Goal: Task Accomplishment & Management: Manage account settings

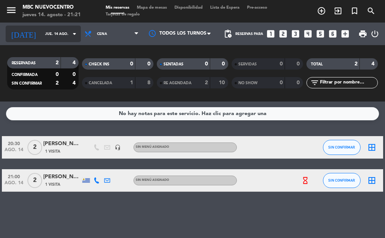
click at [41, 30] on input "jue. 14 ago." at bounding box center [65, 34] width 49 height 12
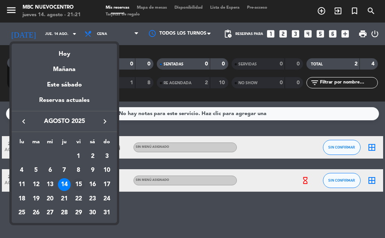
click at [79, 187] on div "15" at bounding box center [78, 184] width 13 height 13
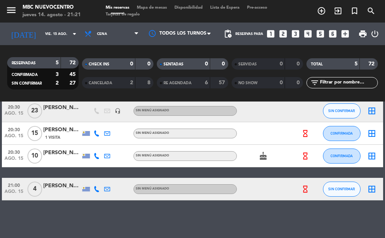
scroll to position [21, 0]
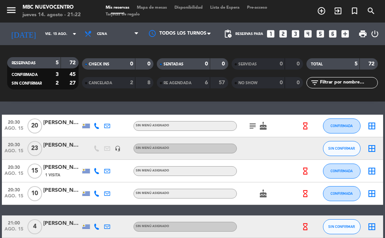
click at [96, 228] on icon at bounding box center [97, 227] width 6 height 6
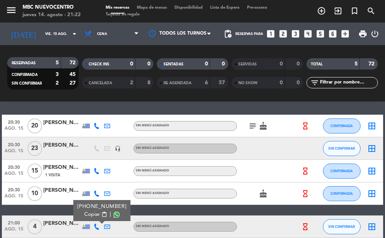
click at [102, 214] on span "content_paste" at bounding box center [105, 215] width 6 height 6
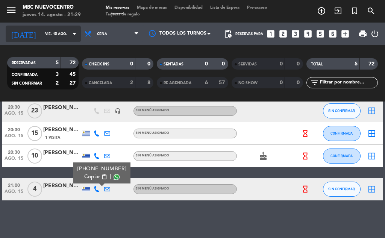
click at [52, 27] on div "[DATE] vie. 15 ago. arrow_drop_down" at bounding box center [43, 34] width 75 height 17
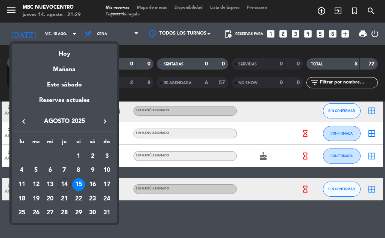
click at [90, 182] on div "16" at bounding box center [92, 184] width 13 height 13
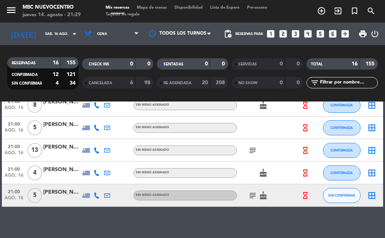
scroll to position [263, 0]
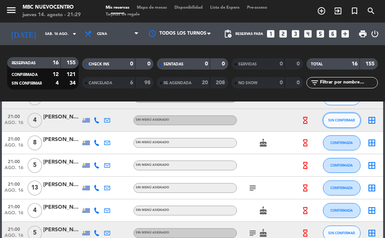
click at [332, 117] on button "SIN CONFIRMAR" at bounding box center [342, 120] width 38 height 15
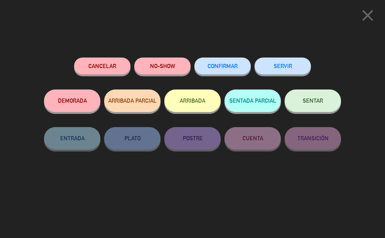
click at [120, 80] on div "Cancelar" at bounding box center [102, 74] width 56 height 32
click at [126, 65] on button "Cancelar" at bounding box center [102, 66] width 56 height 17
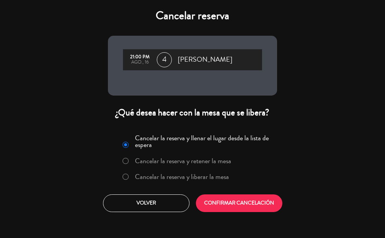
drag, startPoint x: 203, startPoint y: 175, endPoint x: 217, endPoint y: 184, distance: 16.6
click at [204, 175] on label "Cancelar la reserva y liberar la mesa" at bounding box center [182, 176] width 94 height 7
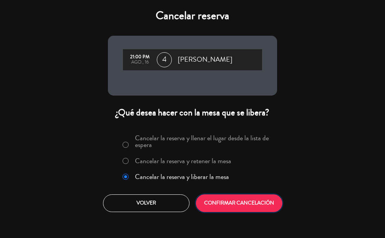
click at [250, 207] on button "CONFIRMAR CANCELACIÓN" at bounding box center [239, 204] width 87 height 18
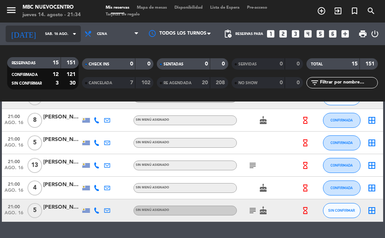
click at [24, 29] on icon "[DATE]" at bounding box center [24, 33] width 36 height 15
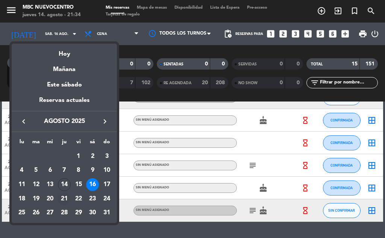
click at [68, 197] on div "21" at bounding box center [64, 199] width 13 height 13
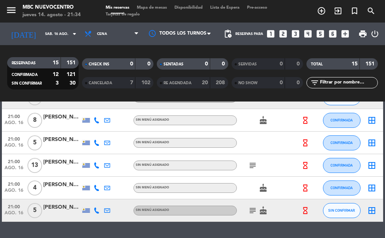
type input "jue. 21 ago."
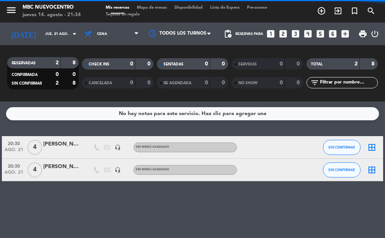
scroll to position [0, 0]
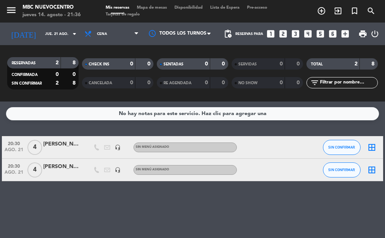
click at [297, 35] on icon "looks_3" at bounding box center [296, 34] width 10 height 10
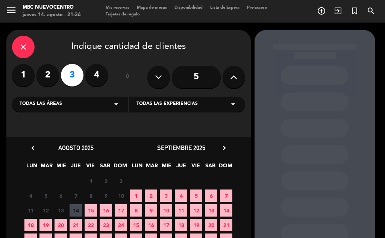
click at [101, 208] on span "16" at bounding box center [106, 210] width 12 height 12
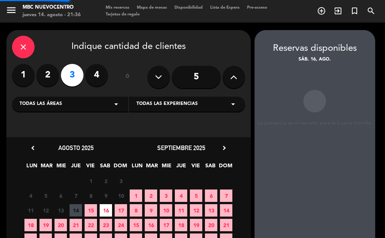
scroll to position [30, 0]
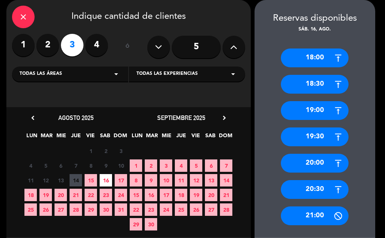
click at [295, 208] on div "21:00" at bounding box center [315, 216] width 68 height 19
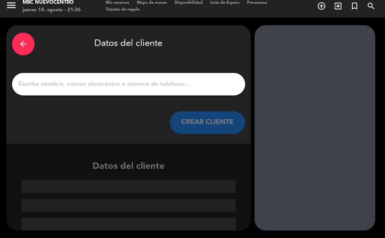
scroll to position [5, 0]
drag, startPoint x: 188, startPoint y: 68, endPoint x: 183, endPoint y: 81, distance: 13.7
click at [187, 70] on div "arrow_back Datos del cliente CREAR CLIENTE" at bounding box center [128, 84] width 245 height 119
click at [183, 91] on div at bounding box center [128, 84] width 233 height 23
click at [185, 83] on input "1" at bounding box center [129, 84] width 222 height 11
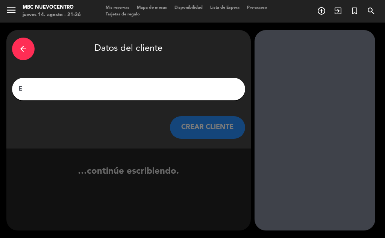
scroll to position [0, 0]
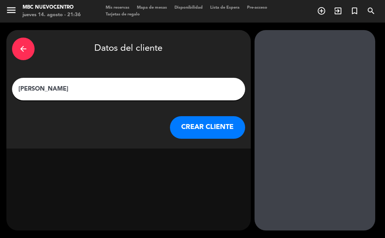
type input "[PERSON_NAME]"
click at [207, 129] on button "CREAR CLIENTE" at bounding box center [207, 127] width 75 height 23
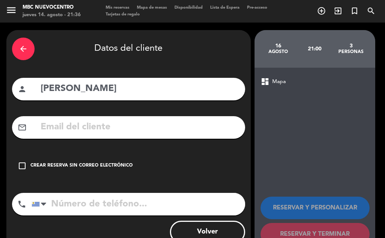
click at [111, 167] on div "Crear reserva sin correo electrónico" at bounding box center [81, 166] width 102 height 8
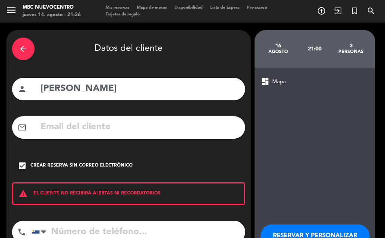
scroll to position [52, 0]
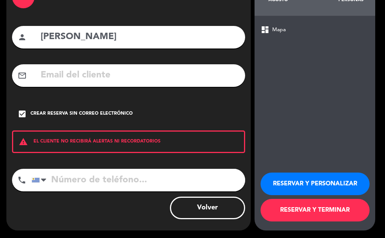
click at [271, 207] on button "RESERVAR Y TERMINAR" at bounding box center [315, 210] width 109 height 23
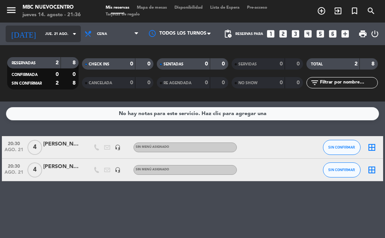
click at [41, 38] on input "jue. 21 ago." at bounding box center [65, 34] width 49 height 12
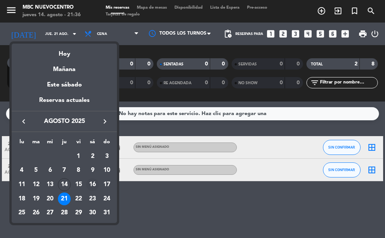
click at [90, 187] on div "16" at bounding box center [92, 184] width 13 height 13
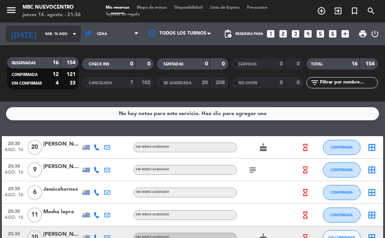
click at [52, 32] on input "sáb. 16 ago." at bounding box center [65, 34] width 49 height 12
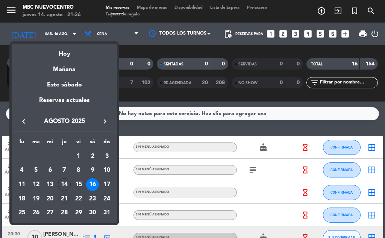
click at [66, 199] on div "21" at bounding box center [64, 199] width 13 height 13
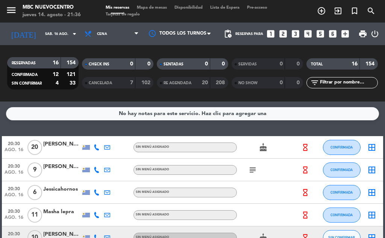
type input "jue. 21 ago."
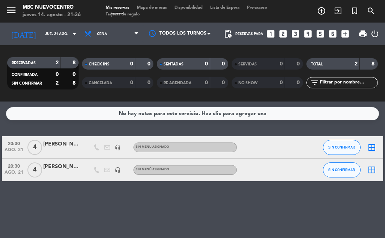
click at [333, 36] on icon "looks_6" at bounding box center [333, 34] width 10 height 10
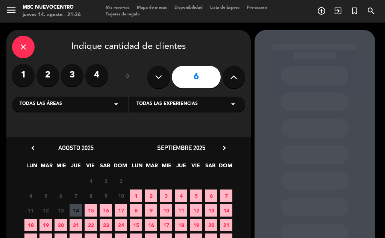
click at [89, 224] on span "22" at bounding box center [91, 225] width 12 height 12
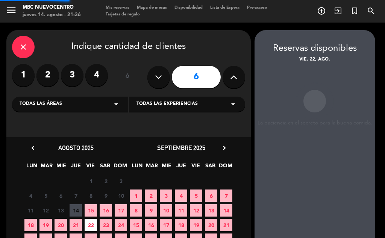
scroll to position [30, 0]
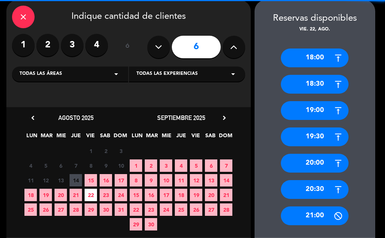
click at [74, 192] on span "21" at bounding box center [76, 195] width 12 height 12
click at [303, 190] on div "20:30" at bounding box center [315, 189] width 68 height 19
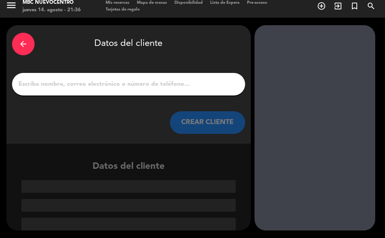
scroll to position [5, 0]
click at [204, 85] on input "1" at bounding box center [129, 84] width 222 height 11
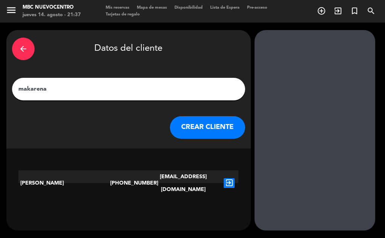
drag, startPoint x: 110, startPoint y: 87, endPoint x: 2, endPoint y: 93, distance: 108.6
click at [0, 93] on div "arrow_back Datos del cliente [PERSON_NAME] CLIENTE [PERSON_NAME] [PHONE_NUMBER]…" at bounding box center [192, 131] width 385 height 216
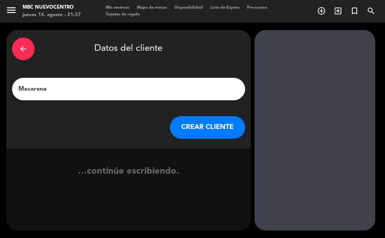
type input "Macarena"
click at [192, 138] on button "CREAR CLIENTE" at bounding box center [207, 127] width 75 height 23
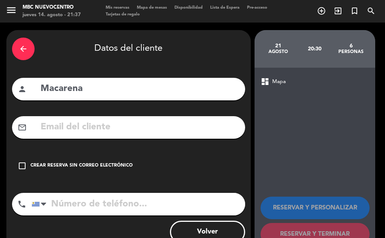
click at [118, 161] on div "check_box_outline_blank Crear reserva sin correo electrónico" at bounding box center [128, 166] width 233 height 23
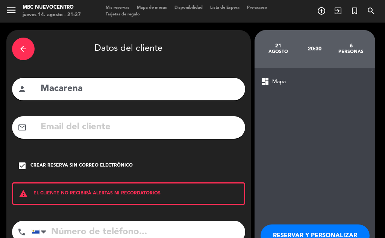
scroll to position [52, 0]
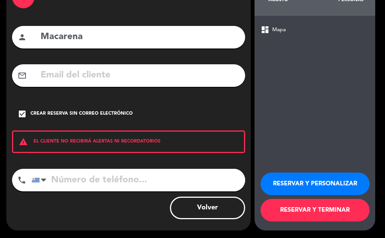
click at [324, 216] on button "RESERVAR Y TERMINAR" at bounding box center [315, 210] width 109 height 23
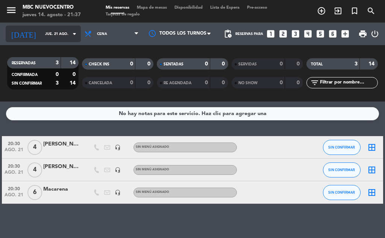
click at [65, 28] on input "jue. 21 ago." at bounding box center [65, 34] width 49 height 12
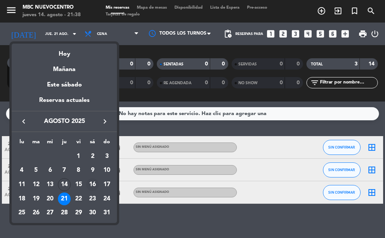
click at [91, 184] on div "16" at bounding box center [92, 184] width 13 height 13
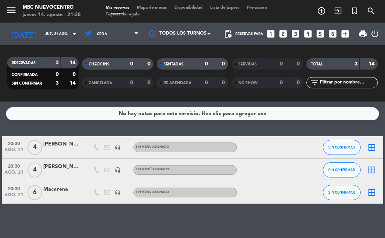
type input "sáb. 16 ago."
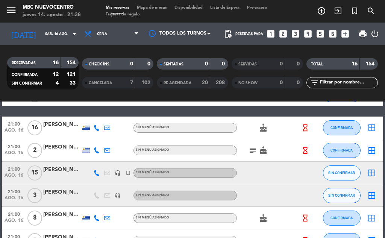
scroll to position [226, 0]
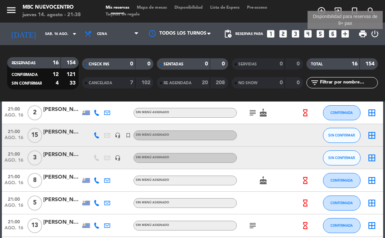
click at [344, 37] on icon "add_box" at bounding box center [346, 34] width 10 height 10
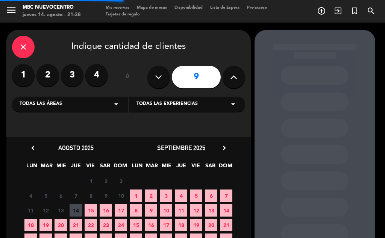
click at [164, 74] on button at bounding box center [159, 77] width 23 height 23
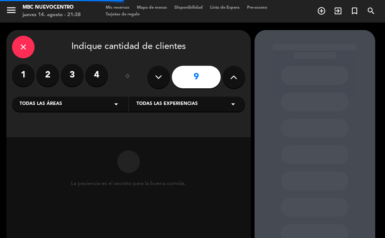
type input "8"
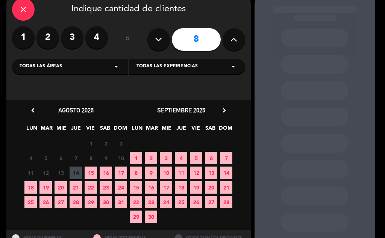
click at [104, 187] on span "23" at bounding box center [106, 187] width 12 height 12
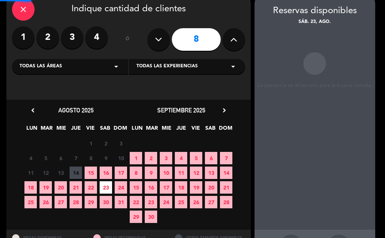
scroll to position [30, 0]
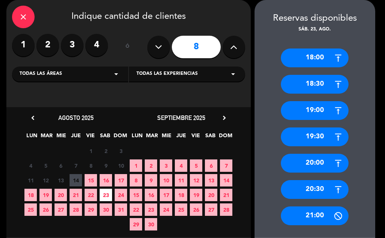
click at [305, 198] on div "20:30" at bounding box center [315, 189] width 68 height 19
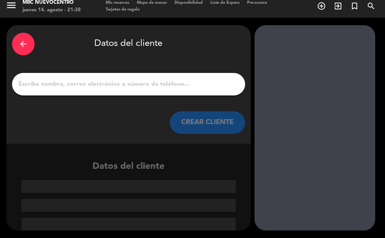
click at [83, 88] on input "1" at bounding box center [129, 84] width 222 height 11
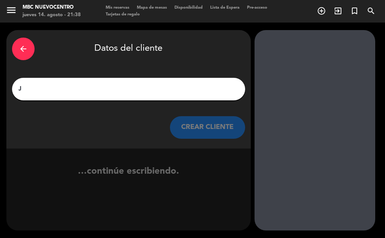
scroll to position [0, 0]
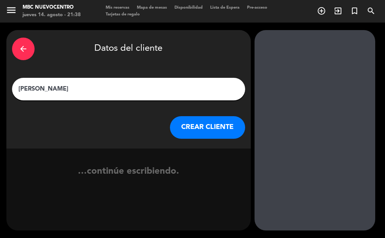
type input "[PERSON_NAME]"
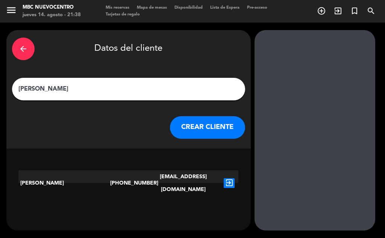
click at [201, 133] on button "CREAR CLIENTE" at bounding box center [207, 127] width 75 height 23
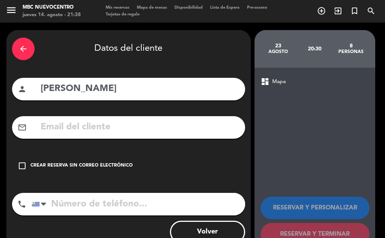
click at [109, 166] on div "Crear reserva sin correo electrónico" at bounding box center [81, 166] width 102 height 8
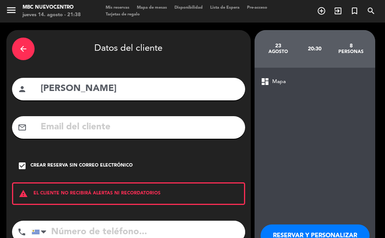
scroll to position [52, 0]
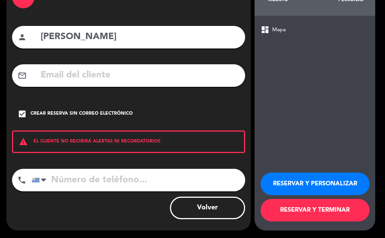
click at [326, 213] on button "RESERVAR Y TERMINAR" at bounding box center [315, 210] width 109 height 23
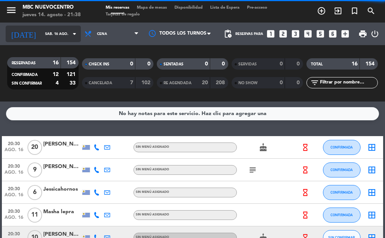
click at [70, 34] on icon "arrow_drop_down" at bounding box center [74, 33] width 9 height 9
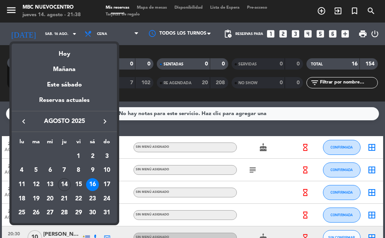
click at [260, 193] on div at bounding box center [192, 119] width 385 height 238
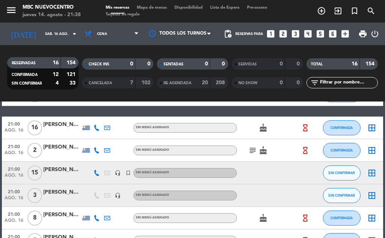
scroll to position [226, 0]
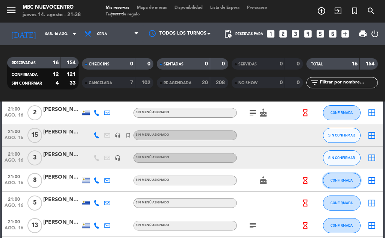
click at [345, 185] on button "CONFIRMADA" at bounding box center [342, 180] width 38 height 15
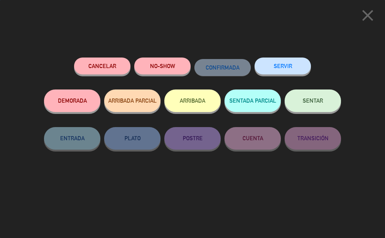
click at [106, 73] on button "Cancelar" at bounding box center [102, 66] width 56 height 17
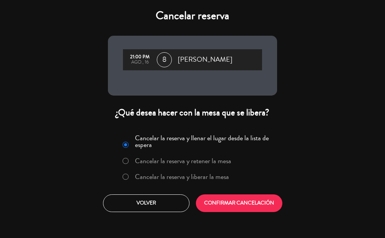
click at [164, 173] on label "Cancelar la reserva y liberar la mesa" at bounding box center [182, 176] width 94 height 7
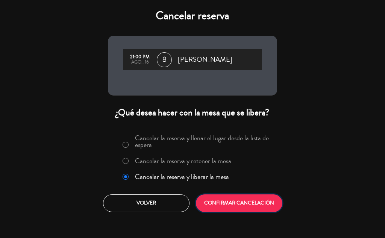
click at [236, 201] on button "CONFIRMAR CANCELACIÓN" at bounding box center [239, 204] width 87 height 18
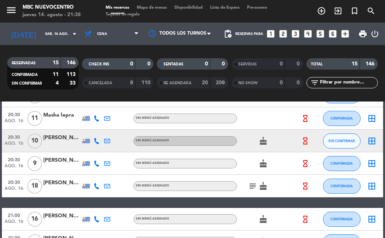
scroll to position [0, 0]
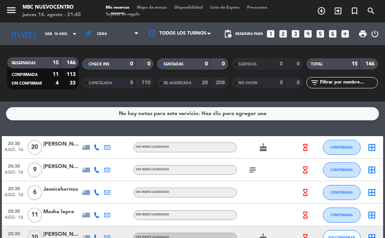
click at [32, 25] on div "[DATE] sáb. 16 ago. arrow_drop_down" at bounding box center [43, 34] width 75 height 23
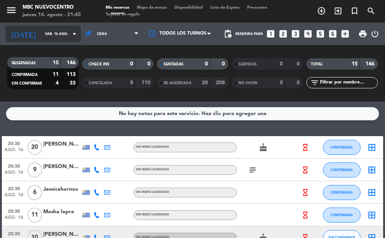
click at [43, 32] on input "sáb. 16 ago." at bounding box center [65, 34] width 49 height 12
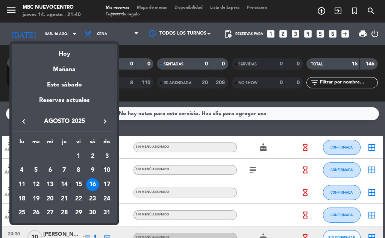
click at [81, 184] on div "15" at bounding box center [78, 184] width 13 height 13
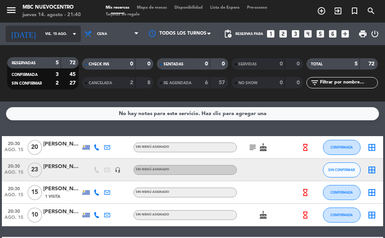
click at [50, 38] on input "vie. 15 ago." at bounding box center [65, 34] width 49 height 12
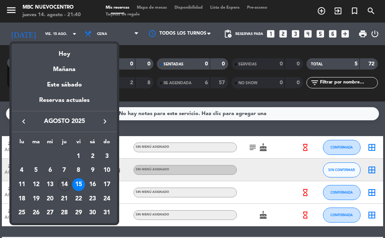
click at [99, 184] on td "16" at bounding box center [93, 185] width 14 height 14
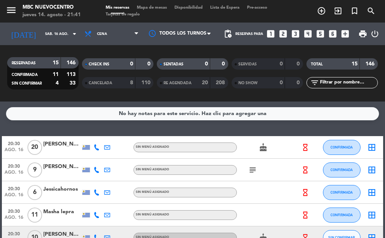
click at [98, 194] on icon at bounding box center [97, 193] width 6 height 6
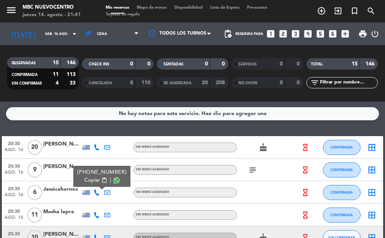
click at [94, 177] on span "Copiar" at bounding box center [92, 181] width 16 height 8
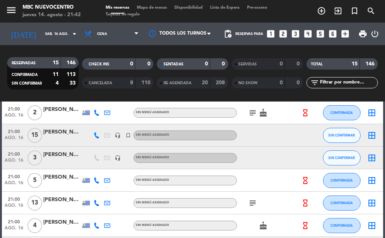
scroll to position [263, 0]
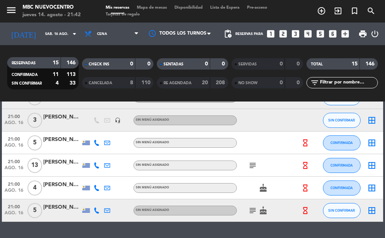
click at [94, 210] on icon at bounding box center [97, 211] width 6 height 6
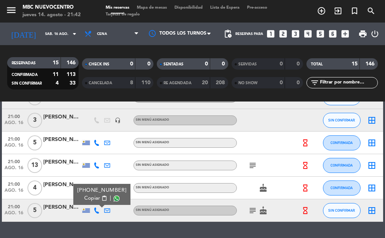
click at [92, 195] on span "Copiar" at bounding box center [92, 199] width 16 height 8
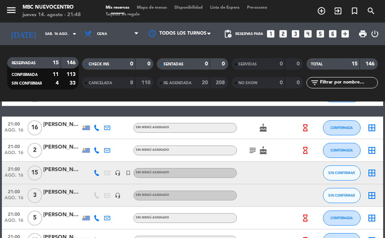
scroll to position [226, 0]
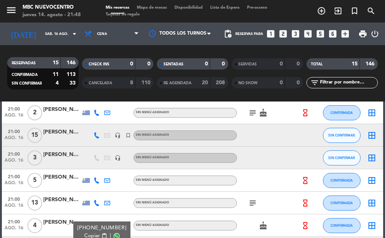
click at [119, 210] on div at bounding box center [118, 203] width 11 height 22
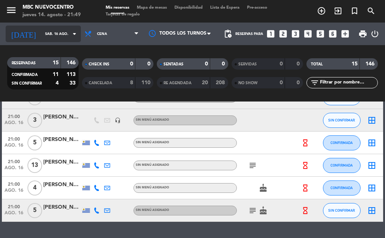
click at [56, 26] on div "[DATE] sáb. 16 ago. arrow_drop_down" at bounding box center [43, 34] width 75 height 17
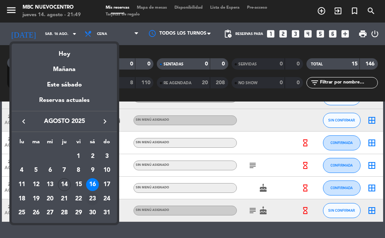
click at [90, 199] on div "23" at bounding box center [92, 199] width 13 height 13
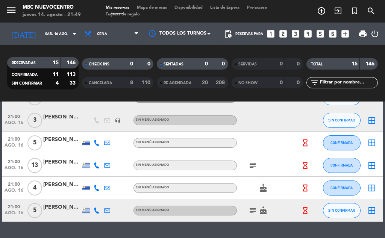
type input "sáb. 23 ago."
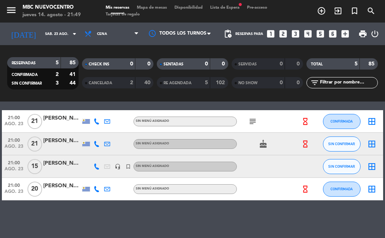
scroll to position [21, 0]
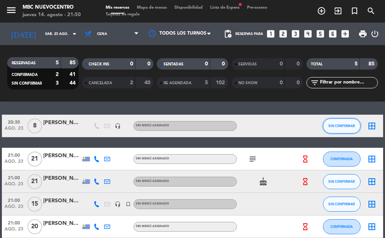
click at [332, 126] on span "SIN CONFIRMAR" at bounding box center [342, 126] width 27 height 4
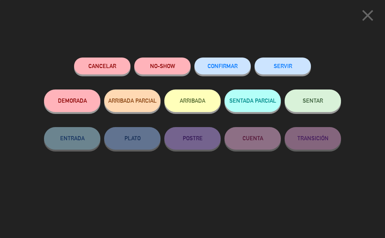
click at [115, 60] on button "Cancelar" at bounding box center [102, 66] width 56 height 17
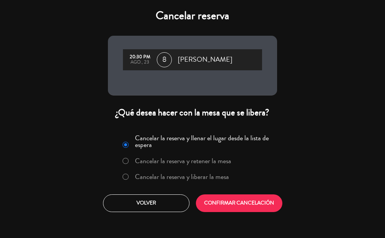
click at [192, 177] on label "Cancelar la reserva y liberar la mesa" at bounding box center [182, 176] width 94 height 7
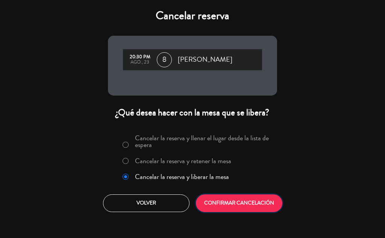
click at [231, 204] on button "CONFIRMAR CANCELACIÓN" at bounding box center [239, 204] width 87 height 18
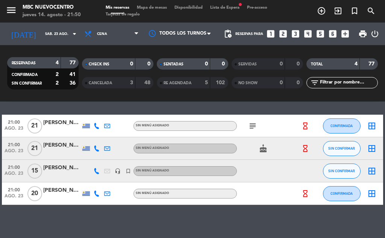
click at [307, 32] on icon "looks_4" at bounding box center [308, 34] width 10 height 10
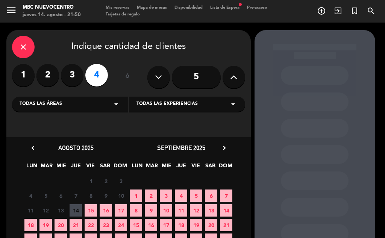
click at [105, 225] on span "23" at bounding box center [106, 225] width 12 height 12
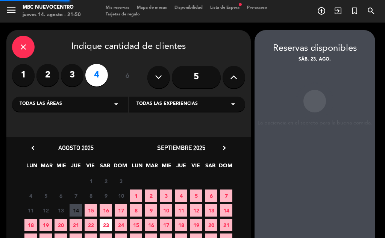
scroll to position [30, 0]
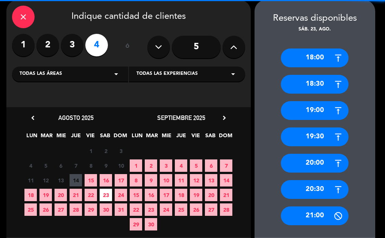
click at [292, 190] on div "20:30" at bounding box center [315, 189] width 68 height 19
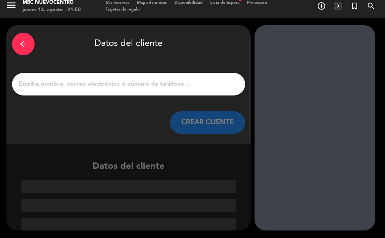
scroll to position [5, 0]
click at [186, 85] on input "1" at bounding box center [129, 84] width 222 height 11
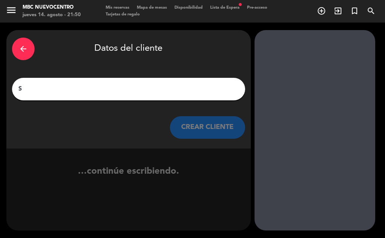
scroll to position [0, 0]
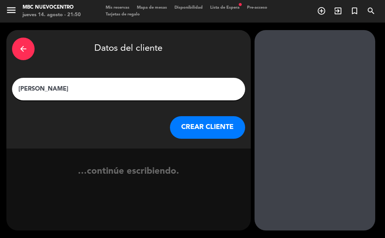
type input "[PERSON_NAME]"
click at [189, 128] on button "CREAR CLIENTE" at bounding box center [207, 127] width 75 height 23
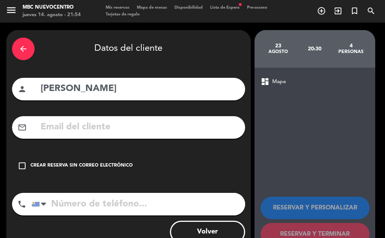
click at [127, 163] on div "Crear reserva sin correo electrónico" at bounding box center [81, 166] width 102 height 8
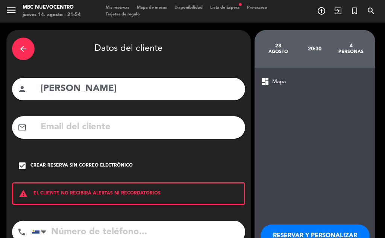
scroll to position [38, 0]
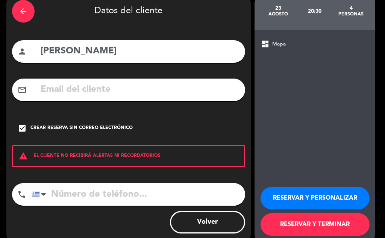
click at [293, 224] on button "RESERVAR Y TERMINAR" at bounding box center [315, 224] width 109 height 23
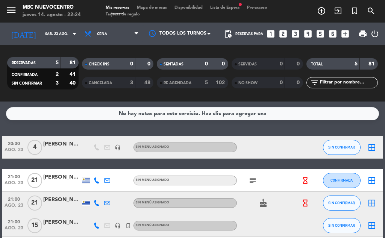
click at [239, 14] on div "Mis reservas Mapa de mesas Disponibilidad Lista de Espera fiber_manual_record P…" at bounding box center [192, 12] width 181 height 14
click at [242, 8] on span "Lista de Espera fiber_manual_record" at bounding box center [225, 8] width 37 height 4
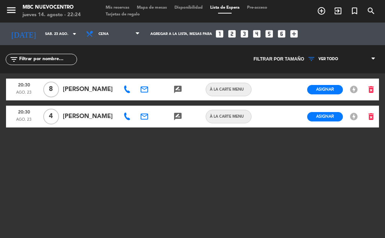
click at [127, 88] on icon at bounding box center [127, 90] width 8 height 8
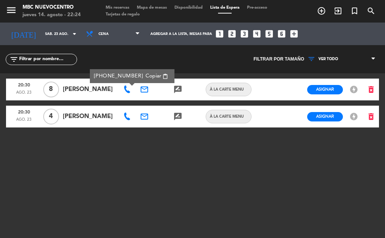
click at [150, 77] on span "Copiar" at bounding box center [154, 76] width 16 height 8
click at [127, 120] on icon at bounding box center [127, 117] width 8 height 8
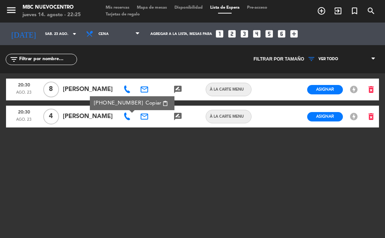
click at [146, 102] on span "Copiar" at bounding box center [154, 103] width 16 height 8
click at [323, 116] on span "Asignar" at bounding box center [326, 117] width 18 height 6
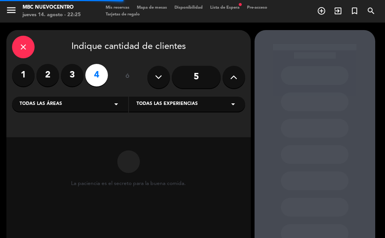
click at [21, 47] on icon "close" at bounding box center [23, 47] width 9 height 9
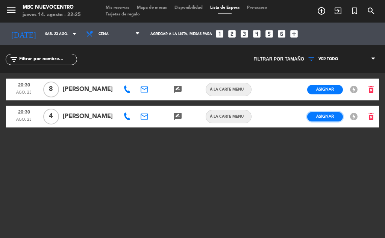
click at [315, 118] on button "Asignar" at bounding box center [325, 116] width 36 height 9
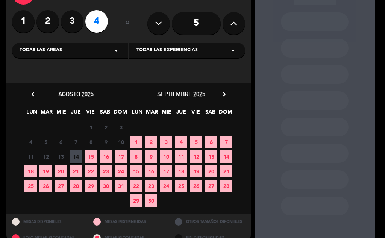
click at [106, 168] on span "23" at bounding box center [106, 171] width 12 height 12
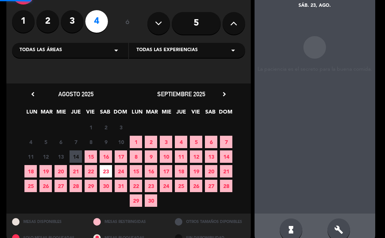
scroll to position [30, 0]
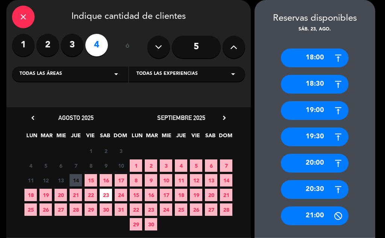
click at [286, 194] on div "20:30" at bounding box center [315, 189] width 68 height 19
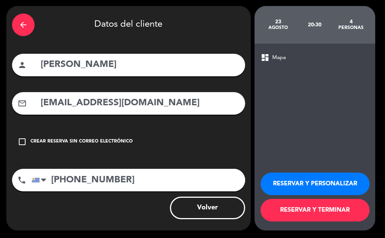
click at [289, 215] on button "RESERVAR Y TERMINAR" at bounding box center [315, 210] width 109 height 23
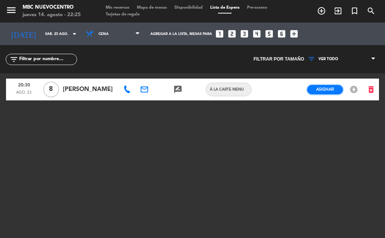
click at [318, 91] on span "Asignar" at bounding box center [326, 90] width 18 height 6
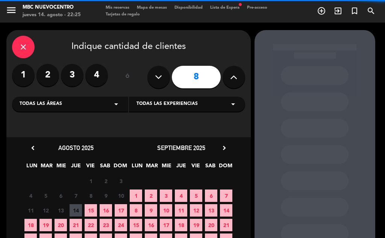
click at [108, 219] on span "23" at bounding box center [106, 225] width 12 height 12
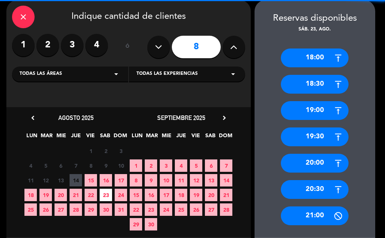
click at [306, 183] on div "20:30" at bounding box center [315, 189] width 68 height 19
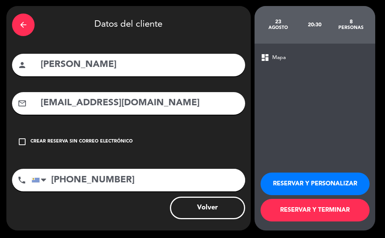
scroll to position [24, 0]
click at [284, 218] on button "RESERVAR Y TERMINAR" at bounding box center [315, 210] width 109 height 23
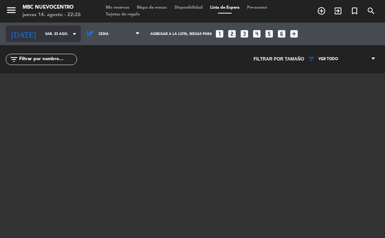
click at [55, 29] on input "sáb. 23 ago." at bounding box center [65, 34] width 49 height 12
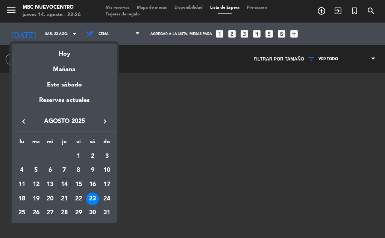
click at [128, 11] on div at bounding box center [192, 119] width 385 height 238
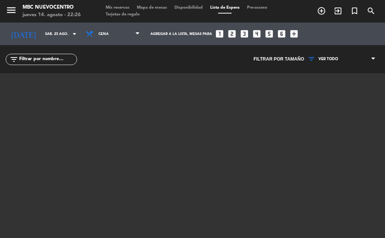
click at [127, 8] on span "Mis reservas" at bounding box center [117, 8] width 31 height 4
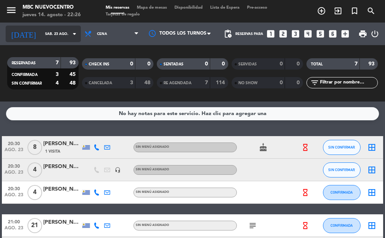
click at [53, 27] on div "[DATE] sáb. 23 ago. arrow_drop_down" at bounding box center [43, 34] width 75 height 17
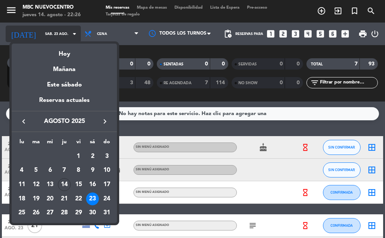
click at [54, 27] on div at bounding box center [192, 119] width 385 height 238
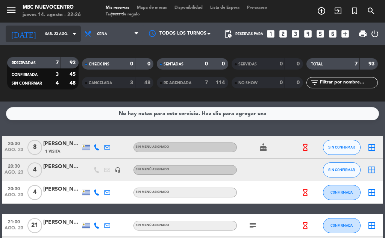
click at [55, 34] on input "sáb. 23 ago." at bounding box center [65, 34] width 49 height 12
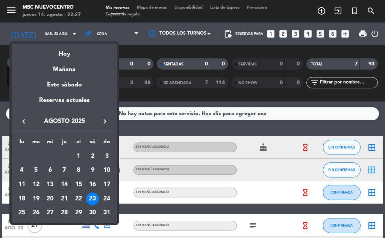
click at [93, 185] on div "16" at bounding box center [92, 184] width 13 height 13
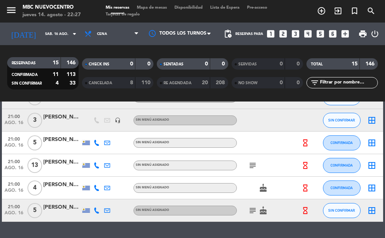
scroll to position [151, 0]
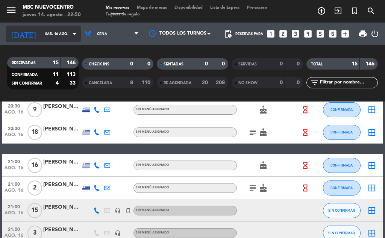
click at [44, 38] on input "sáb. 16 ago." at bounding box center [65, 34] width 49 height 12
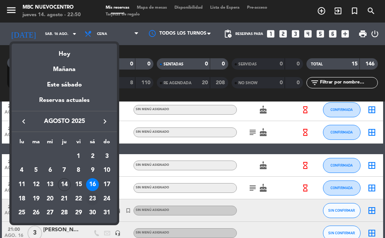
click at [92, 201] on div "23" at bounding box center [92, 199] width 13 height 13
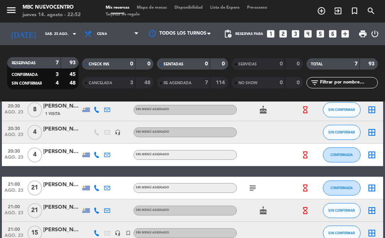
scroll to position [0, 0]
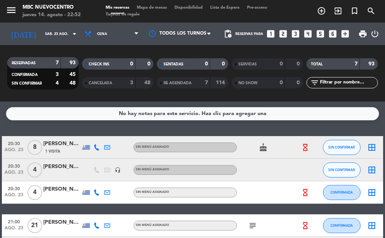
click at [96, 145] on icon at bounding box center [97, 148] width 6 height 6
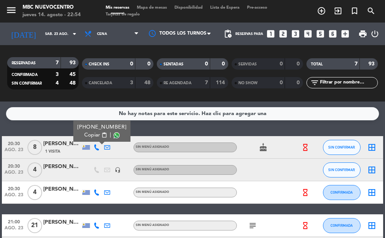
scroll to position [104, 0]
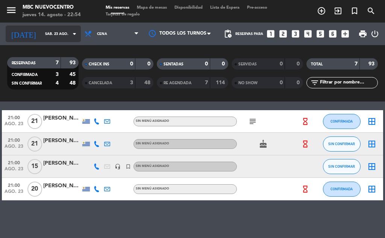
click at [52, 32] on input "sáb. 23 ago." at bounding box center [65, 34] width 49 height 12
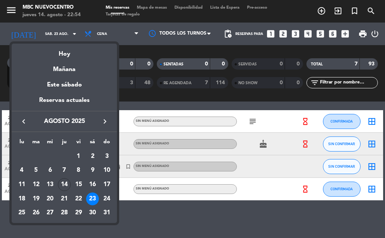
drag, startPoint x: 63, startPoint y: 199, endPoint x: 62, endPoint y: 195, distance: 4.2
click at [63, 200] on div "21" at bounding box center [64, 199] width 13 height 13
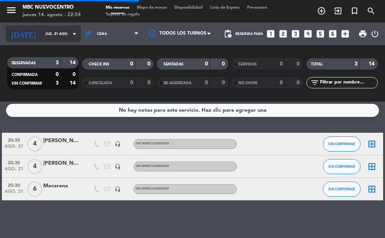
scroll to position [3, 0]
click at [29, 41] on div "[DATE] jue. 21 ago. arrow_drop_down" at bounding box center [43, 34] width 75 height 17
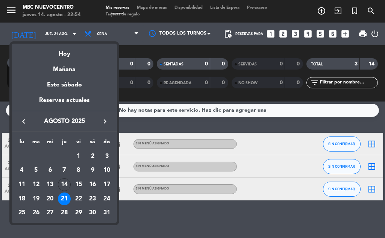
click at [72, 198] on td "22" at bounding box center [79, 199] width 14 height 14
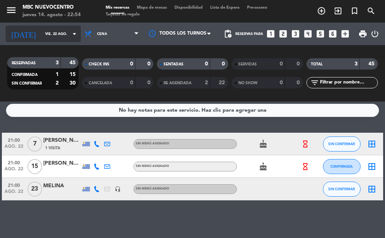
click at [45, 40] on div "[DATE] vie. 22 ago. arrow_drop_down" at bounding box center [43, 34] width 75 height 17
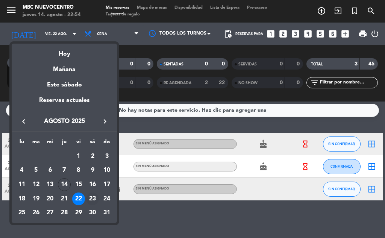
click at [99, 197] on div "23" at bounding box center [92, 199] width 13 height 13
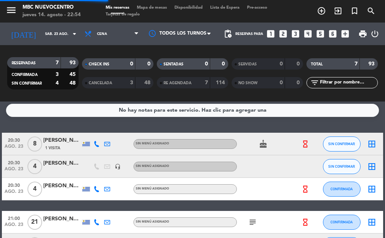
scroll to position [104, 0]
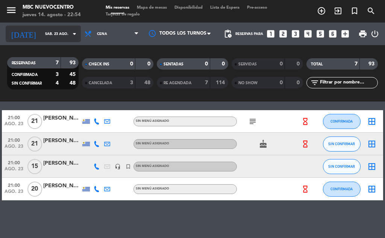
click at [52, 41] on div "[DATE] sáb. 23 ago. arrow_drop_down" at bounding box center [43, 34] width 75 height 17
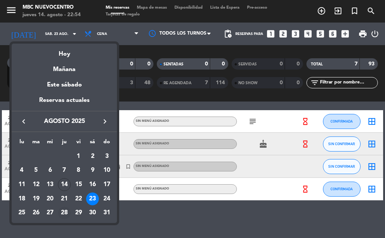
click at [64, 217] on div "28" at bounding box center [64, 213] width 13 height 13
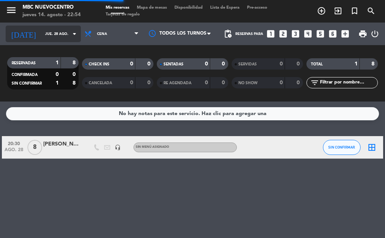
scroll to position [0, 0]
drag, startPoint x: 49, startPoint y: 36, endPoint x: 66, endPoint y: 41, distance: 17.5
click at [66, 41] on div "[DATE] jue. 28 ago. arrow_drop_down" at bounding box center [43, 34] width 75 height 17
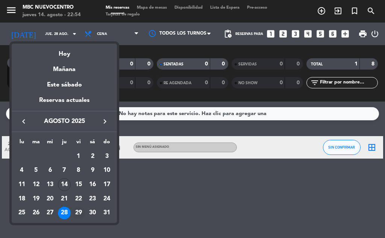
click at [82, 213] on div "29" at bounding box center [78, 213] width 13 height 13
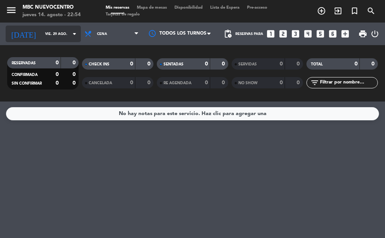
click at [45, 38] on input "vie. 29 ago." at bounding box center [65, 34] width 49 height 12
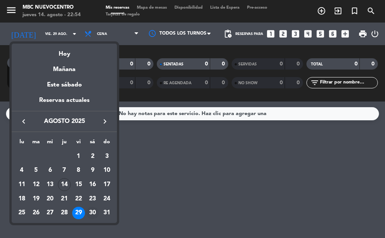
click at [96, 210] on div "30" at bounding box center [92, 213] width 13 height 13
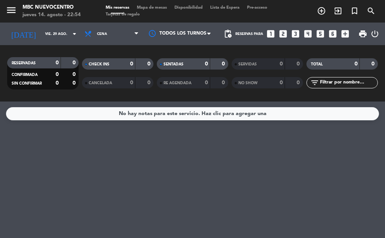
type input "sáb. 30 ago."
